Goal: Task Accomplishment & Management: Manage account settings

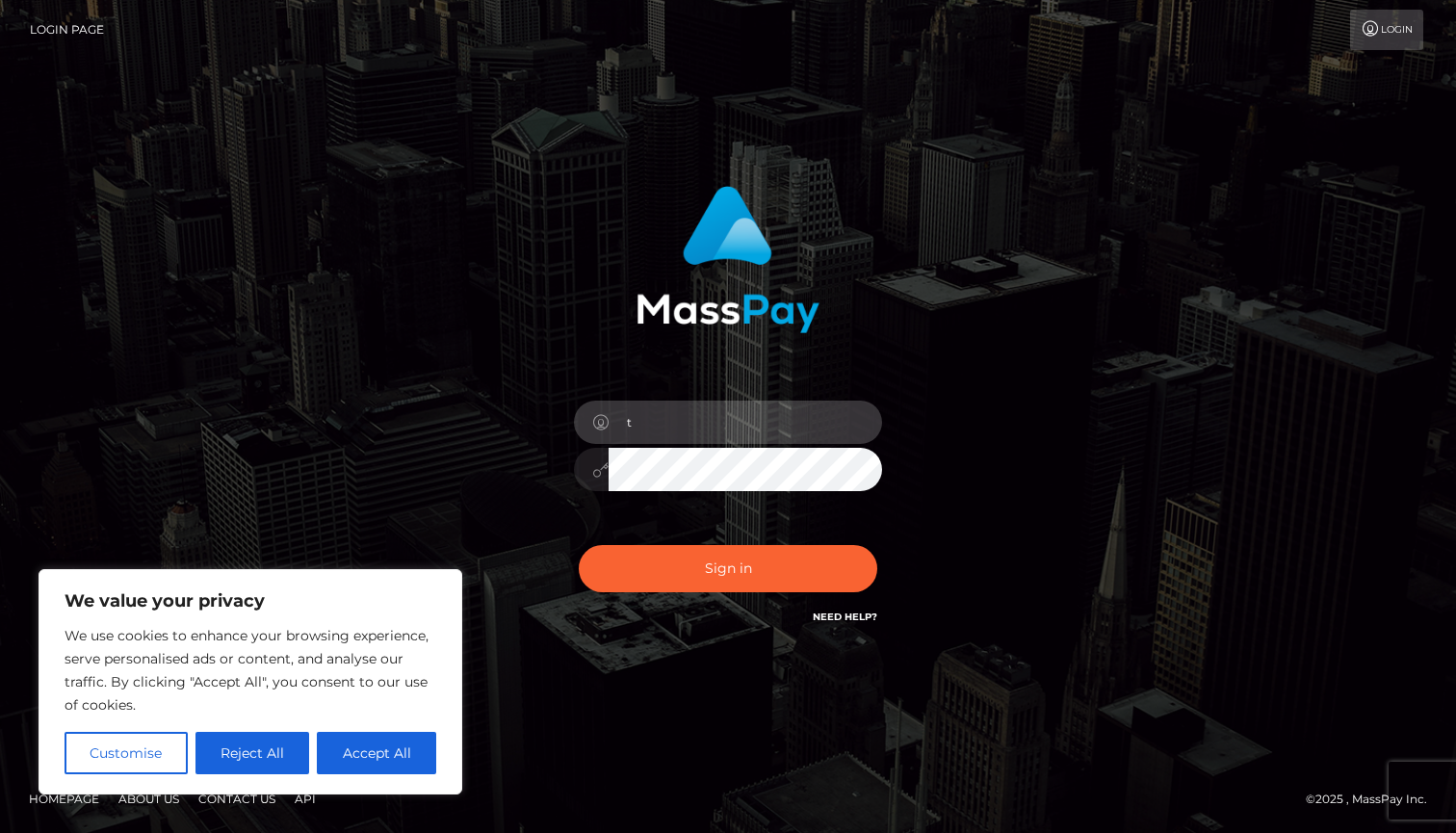
type input "[EMAIL_ADDRESS][DOMAIN_NAME]"
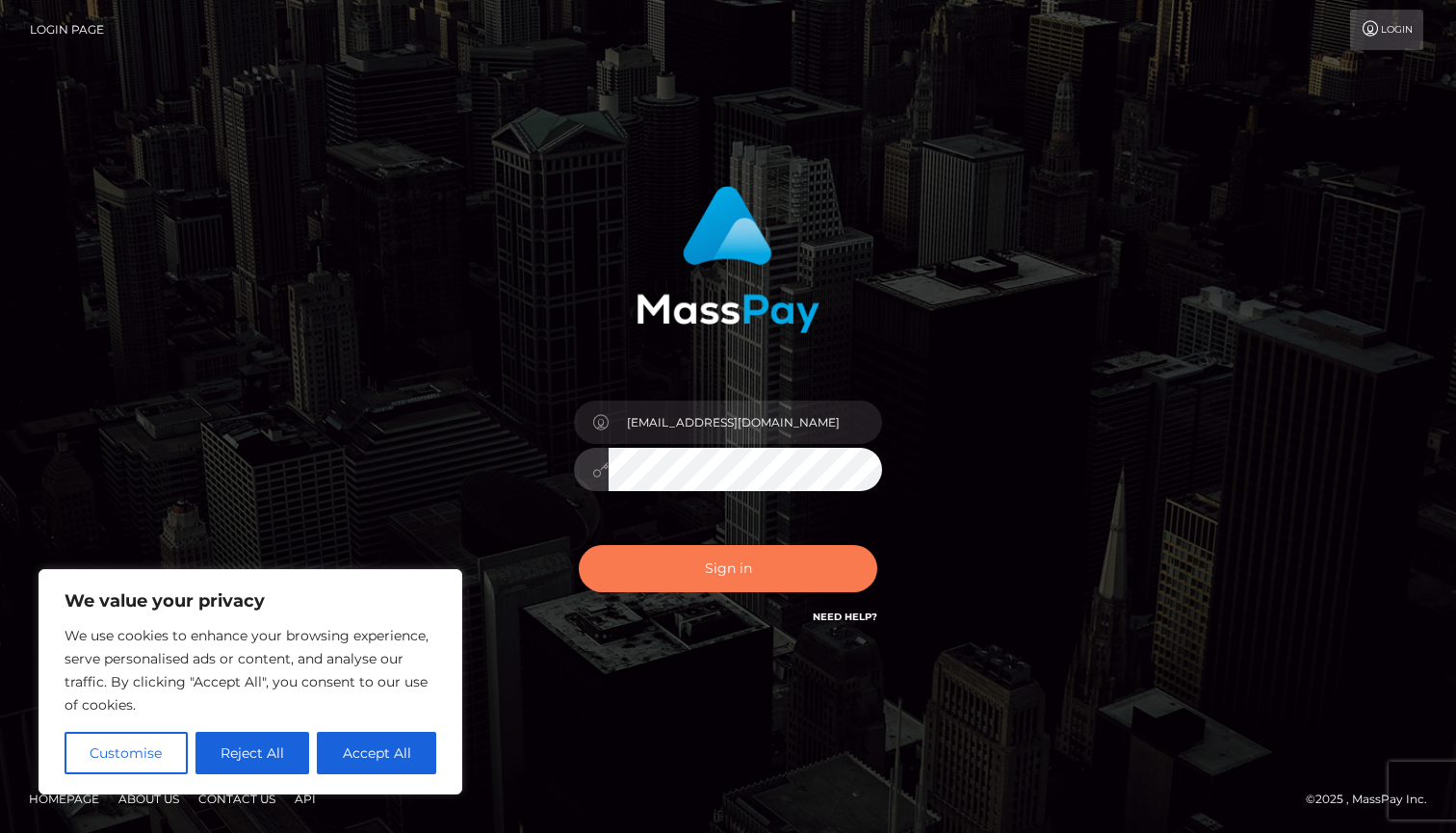
click at [777, 569] on button "Sign in" at bounding box center [728, 569] width 298 height 47
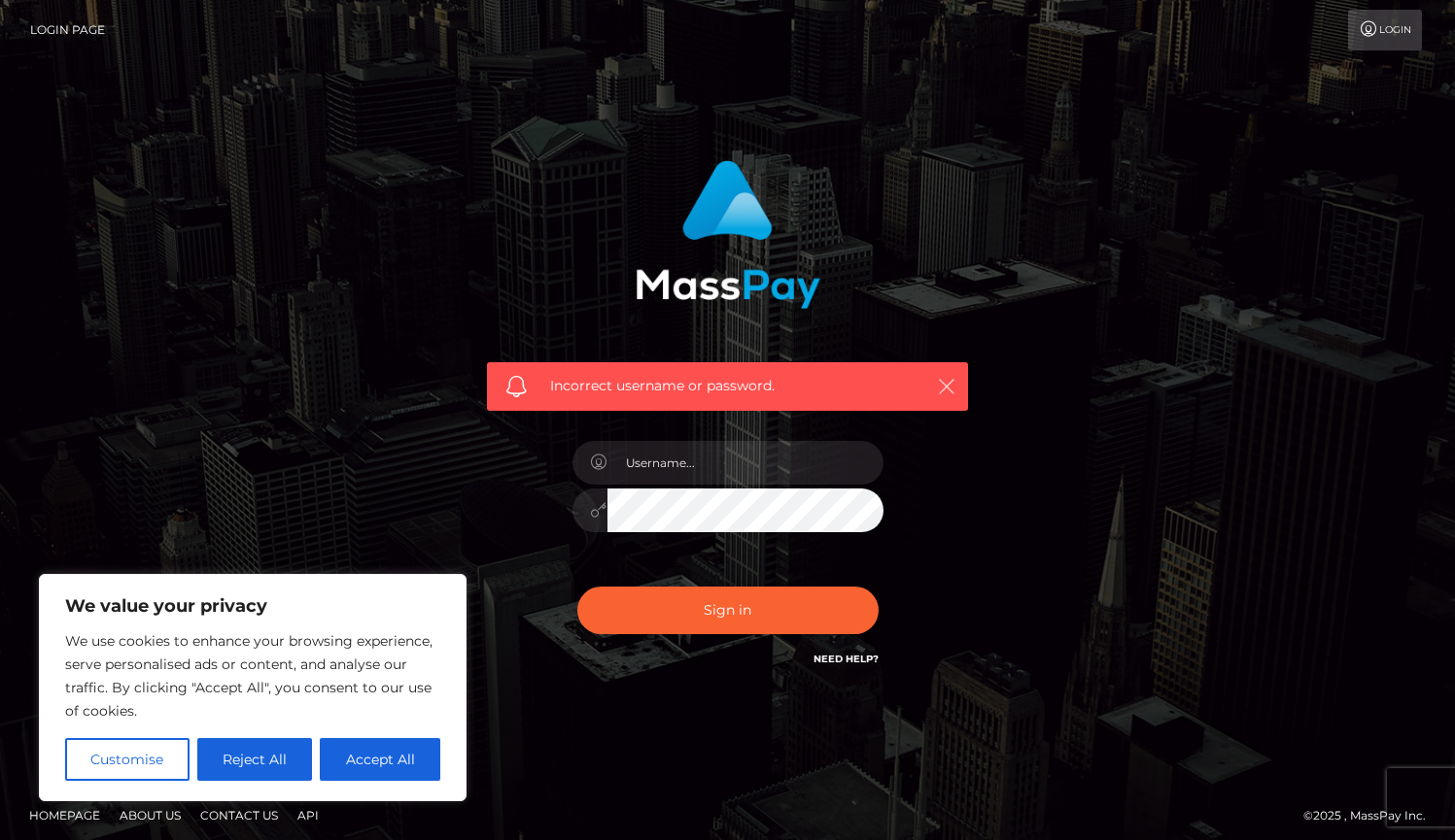
click at [946, 380] on icon "button" at bounding box center [947, 387] width 20 height 20
click at [663, 465] on input "text" at bounding box center [746, 463] width 276 height 44
type input "tjikomes@gmail.com"
click at [643, 465] on input "tjikomes@gmail.com" at bounding box center [746, 463] width 276 height 44
drag, startPoint x: 732, startPoint y: 627, endPoint x: 664, endPoint y: 603, distance: 72.1
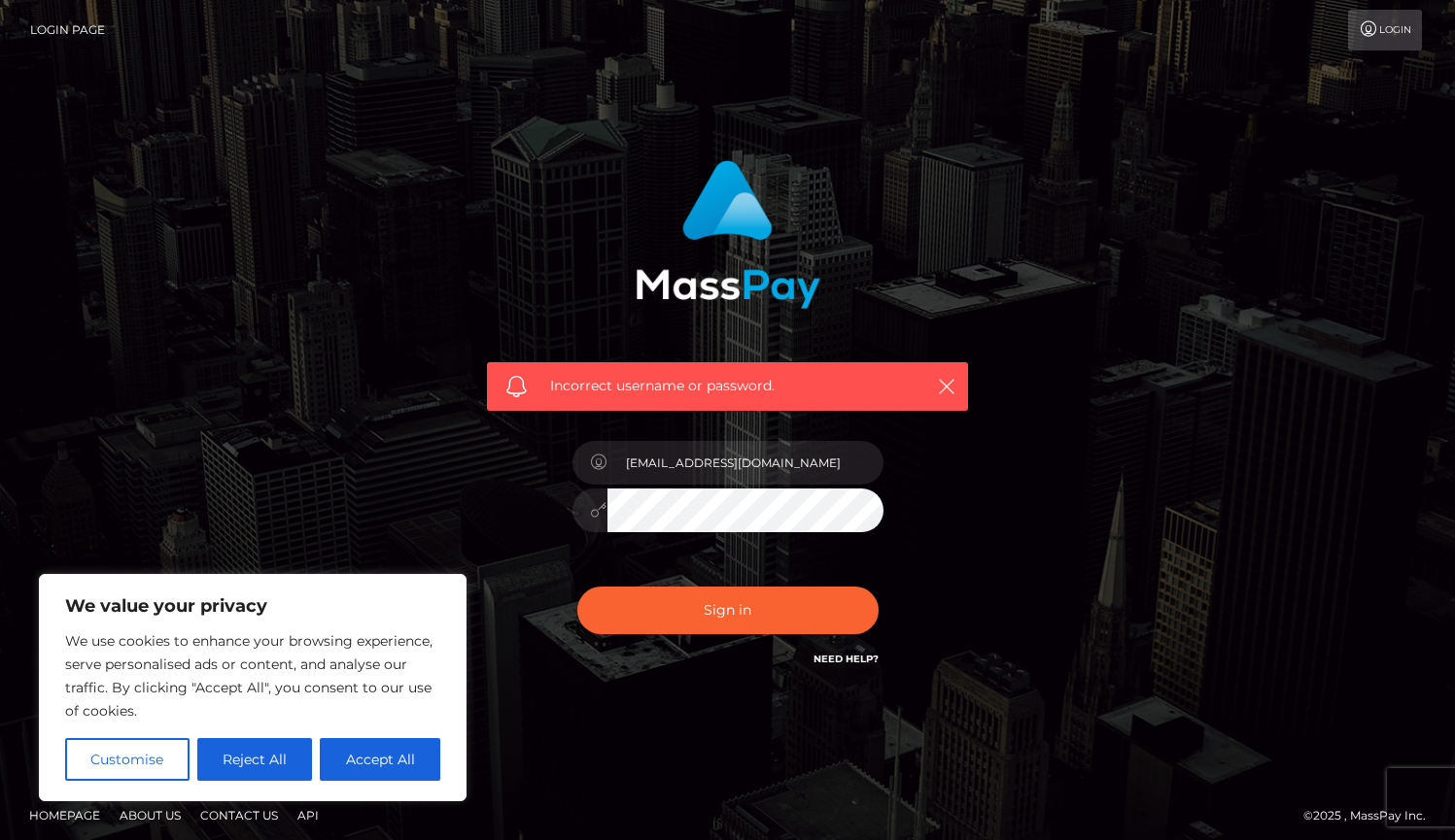
click at [731, 625] on button "Sign in" at bounding box center [728, 610] width 301 height 48
drag, startPoint x: 261, startPoint y: 766, endPoint x: 306, endPoint y: 736, distance: 54.1
click at [261, 765] on button "Reject All" at bounding box center [255, 760] width 115 height 43
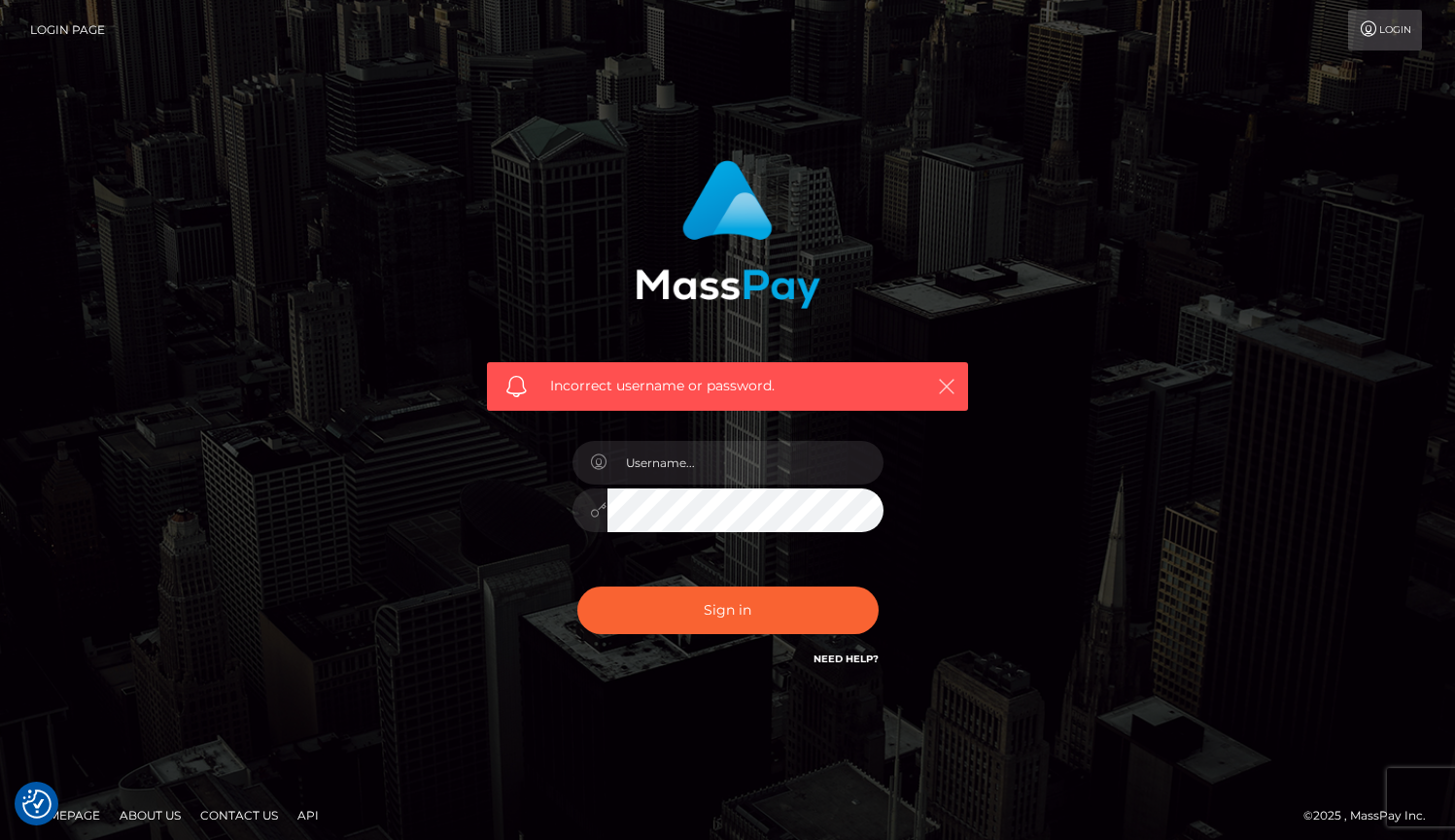
click at [946, 389] on icon "button" at bounding box center [947, 387] width 20 height 20
drag, startPoint x: 1128, startPoint y: 155, endPoint x: 1358, endPoint y: 41, distance: 256.7
click at [1194, 122] on div "Incorrect username or password." at bounding box center [727, 425] width 1455 height 850
